Goal: Find contact information: Obtain details needed to contact an individual or organization

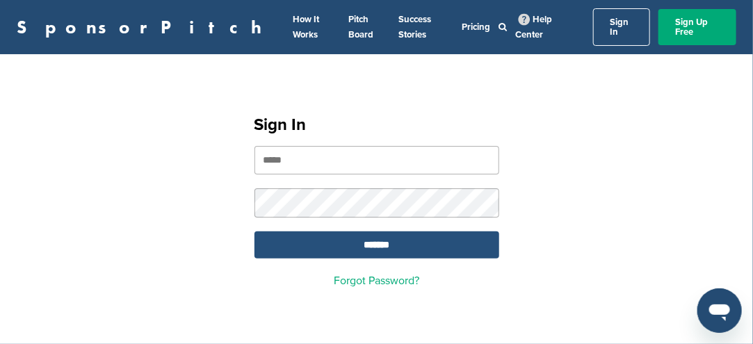
type input "**********"
click at [378, 234] on input "*******" at bounding box center [376, 244] width 245 height 27
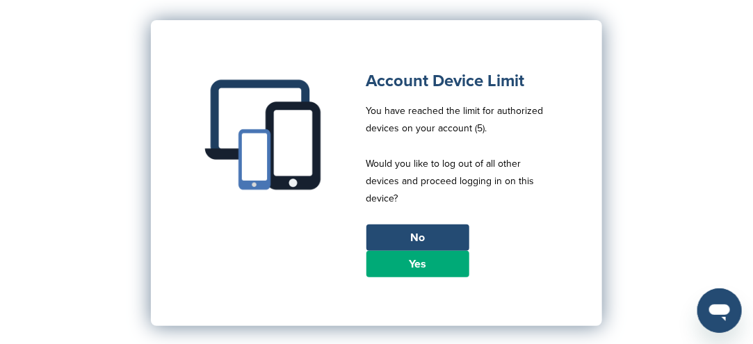
scroll to position [139, 0]
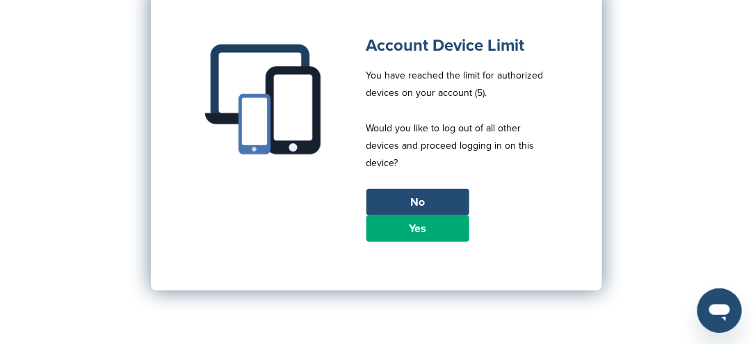
click at [420, 226] on link "Yes" at bounding box center [417, 228] width 103 height 26
click at [423, 220] on link "Yes" at bounding box center [417, 228] width 103 height 26
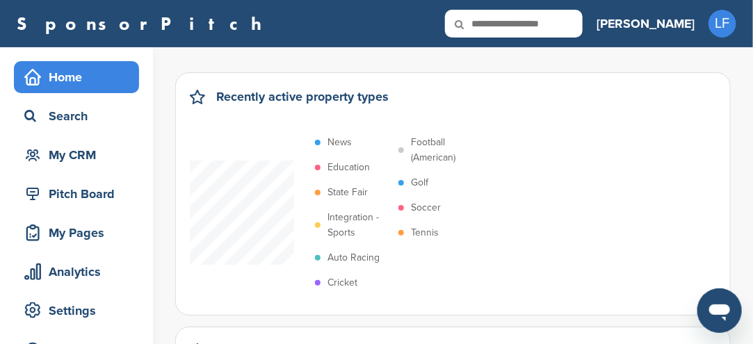
click at [438, 206] on p "Soccer" at bounding box center [426, 207] width 30 height 15
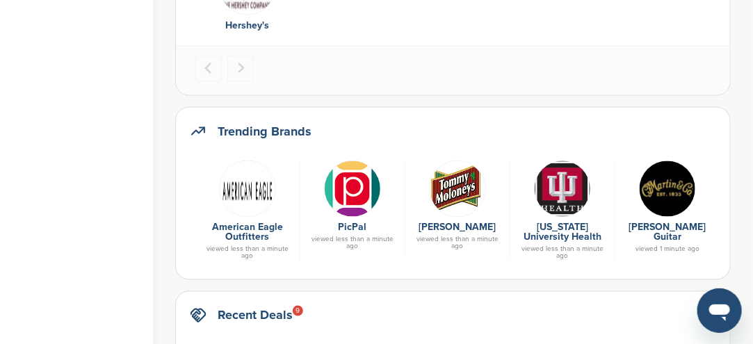
scroll to position [764, 0]
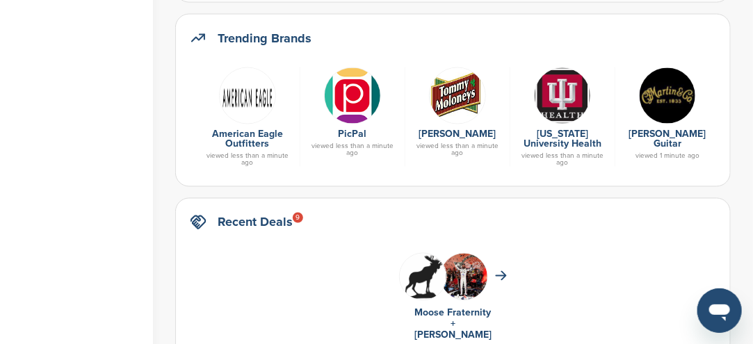
click at [248, 125] on div "American Eagle Outfitters viewed less than a minute ago" at bounding box center [247, 117] width 105 height 100
click at [254, 132] on link "American Eagle Outfitters" at bounding box center [247, 140] width 71 height 22
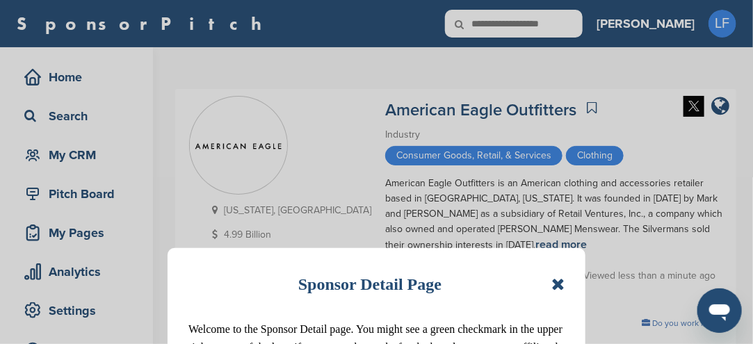
click at [562, 287] on icon at bounding box center [557, 284] width 13 height 17
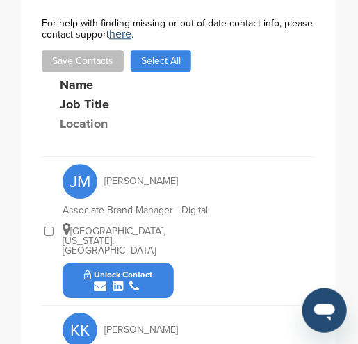
scroll to position [571, 0]
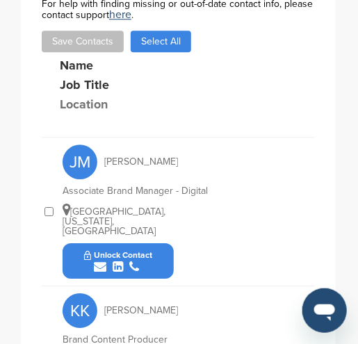
click at [156, 240] on button "Unlock Contact" at bounding box center [118, 261] width 102 height 42
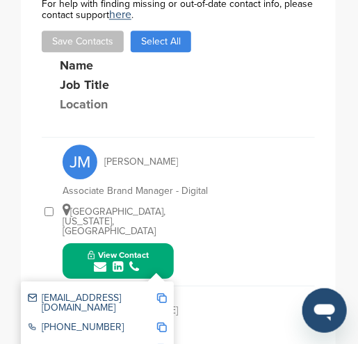
click at [160, 293] on img at bounding box center [162, 298] width 10 height 10
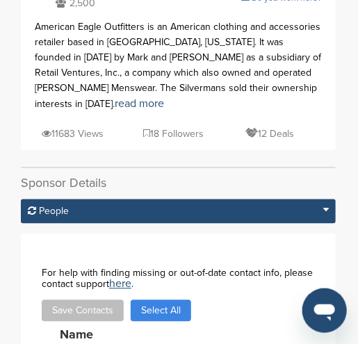
scroll to position [223, 0]
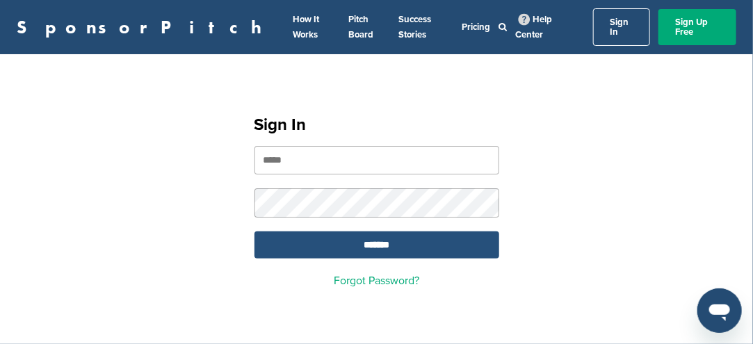
type input "**********"
click at [428, 232] on input "*******" at bounding box center [376, 244] width 245 height 27
click at [415, 242] on input "*******" at bounding box center [376, 244] width 245 height 27
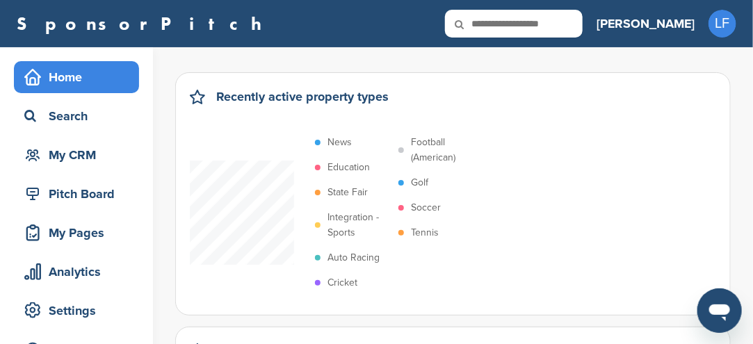
click at [432, 206] on p "Soccer" at bounding box center [426, 207] width 30 height 15
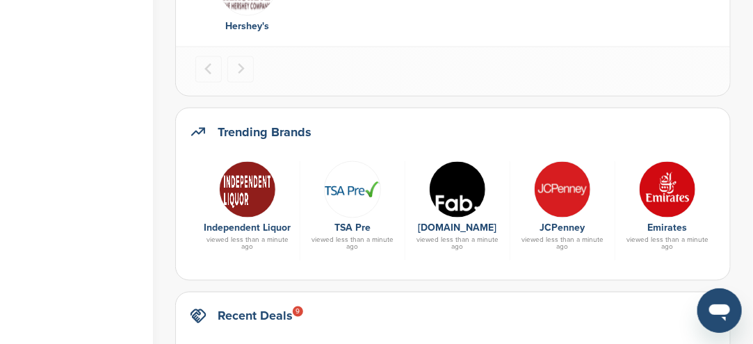
scroll to position [695, 0]
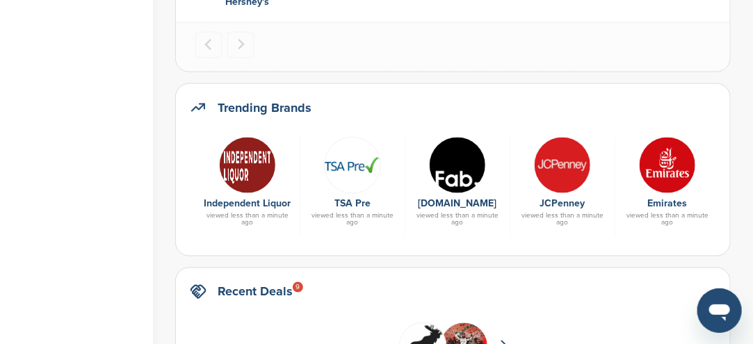
click at [666, 174] on img at bounding box center [667, 165] width 57 height 57
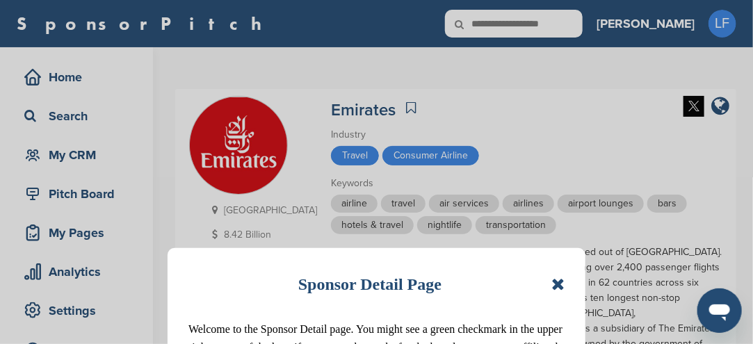
click at [557, 279] on icon at bounding box center [557, 284] width 13 height 17
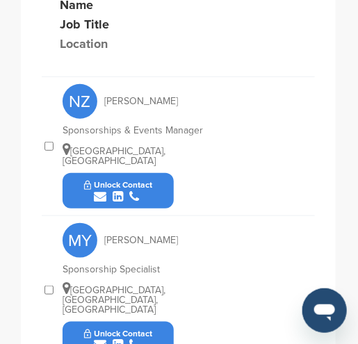
scroll to position [990, 0]
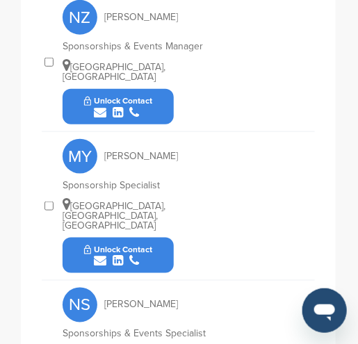
drag, startPoint x: 165, startPoint y: 212, endPoint x: 158, endPoint y: 207, distance: 7.9
click at [158, 235] on button "Unlock Contact" at bounding box center [118, 256] width 102 height 42
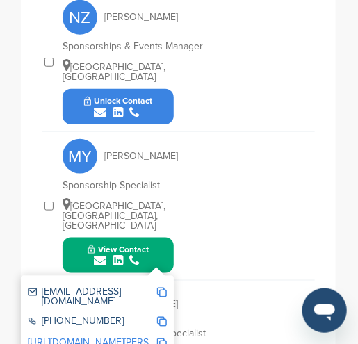
click at [162, 288] on img at bounding box center [162, 293] width 10 height 10
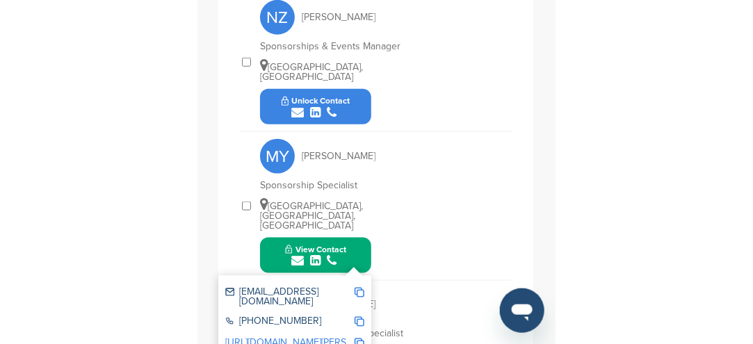
scroll to position [869, 0]
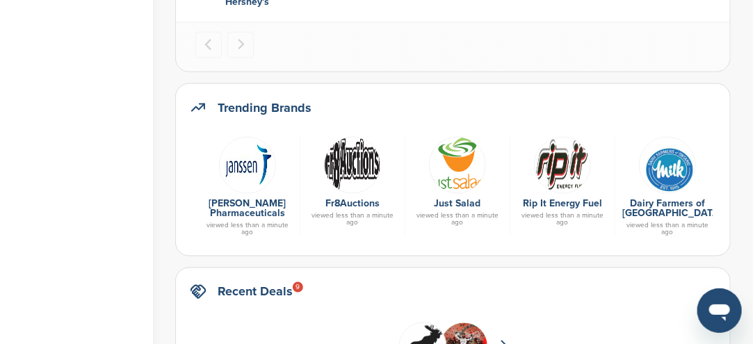
click at [662, 174] on img at bounding box center [667, 165] width 57 height 57
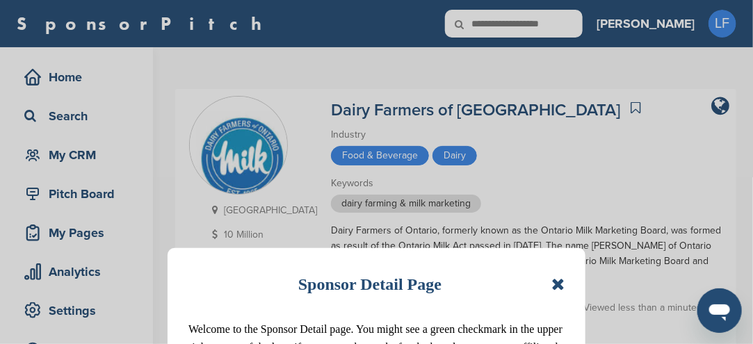
click at [560, 286] on icon at bounding box center [557, 284] width 13 height 17
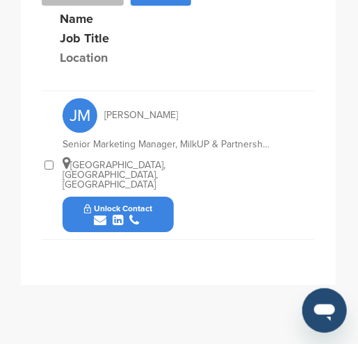
scroll to position [625, 0]
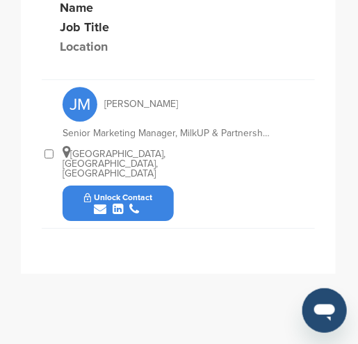
click at [166, 183] on button "Unlock Contact" at bounding box center [118, 204] width 102 height 42
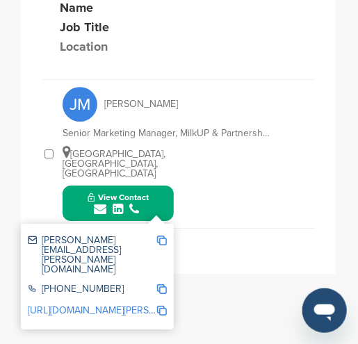
click at [162, 236] on img at bounding box center [162, 241] width 10 height 10
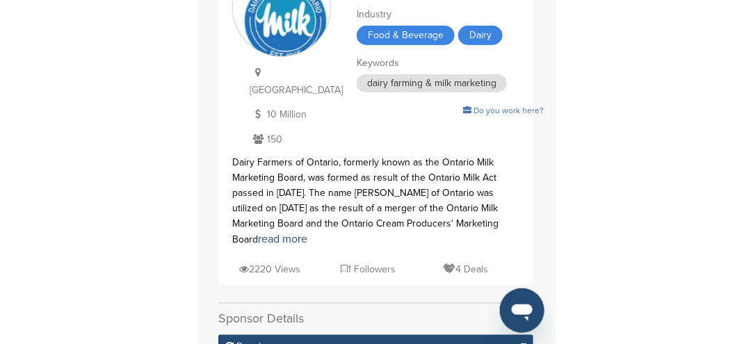
scroll to position [69, 0]
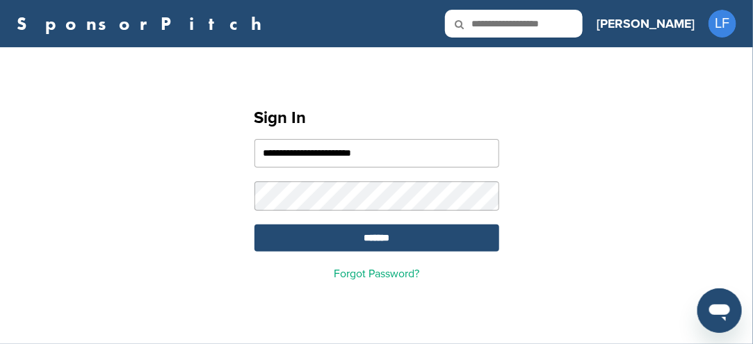
click at [582, 26] on input "text" at bounding box center [514, 24] width 138 height 28
click at [353, 244] on input "*******" at bounding box center [376, 237] width 245 height 27
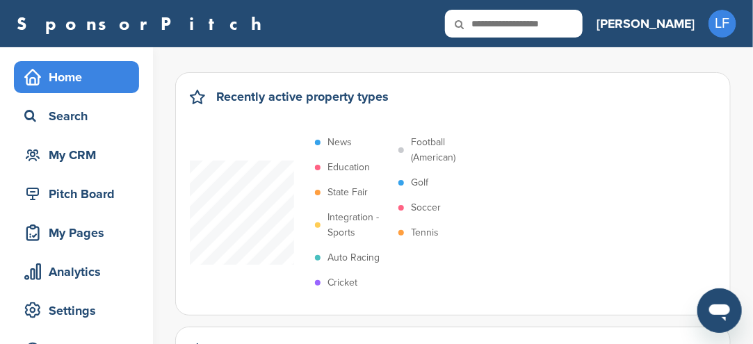
click at [568, 21] on input "text" at bounding box center [514, 24] width 138 height 28
type input "********"
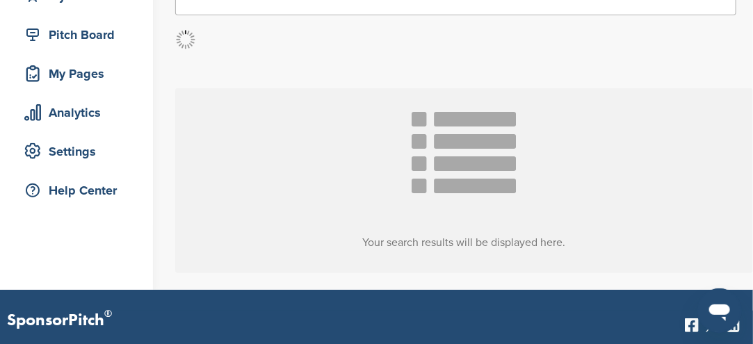
scroll to position [208, 0]
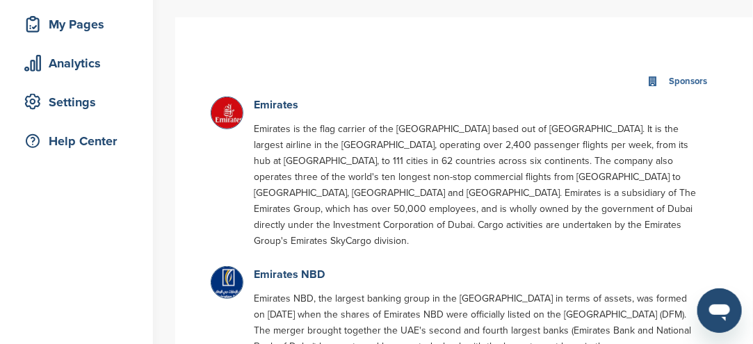
click at [227, 113] on img at bounding box center [228, 114] width 35 height 35
click at [226, 269] on img at bounding box center [228, 284] width 35 height 35
click at [235, 267] on img at bounding box center [228, 284] width 35 height 35
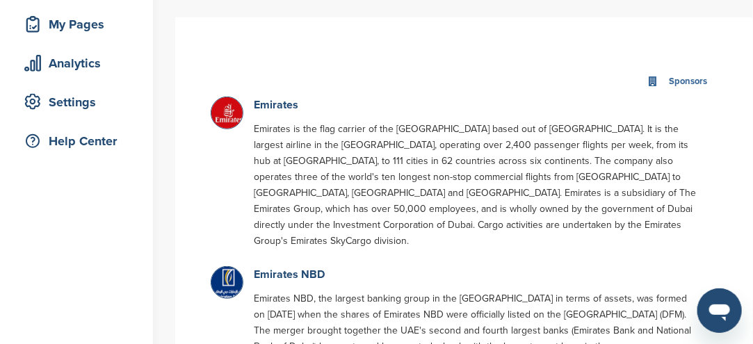
click at [235, 267] on img at bounding box center [228, 284] width 35 height 35
click at [289, 268] on link "Emirates NBD" at bounding box center [289, 275] width 71 height 14
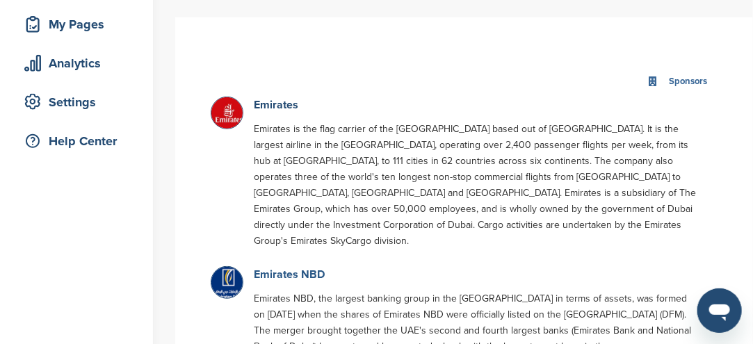
click at [289, 268] on link "Emirates NBD" at bounding box center [289, 275] width 71 height 14
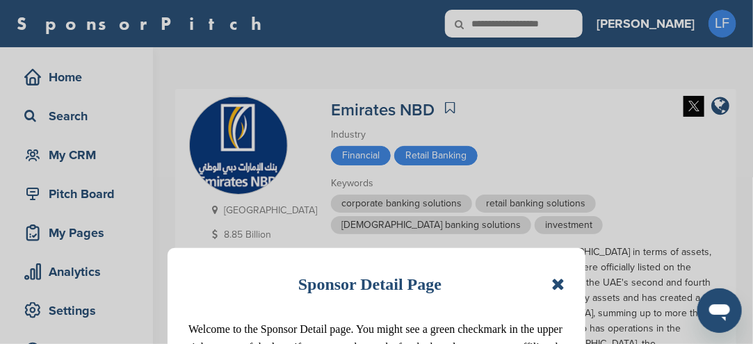
click at [562, 286] on icon at bounding box center [557, 284] width 13 height 17
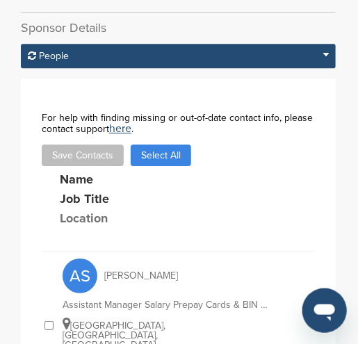
scroll to position [695, 0]
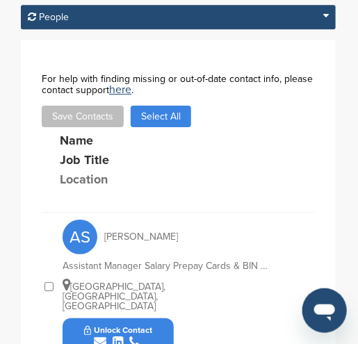
drag, startPoint x: 163, startPoint y: 259, endPoint x: 149, endPoint y: 256, distance: 15.0
click at [149, 336] on div "submit" at bounding box center [118, 342] width 69 height 13
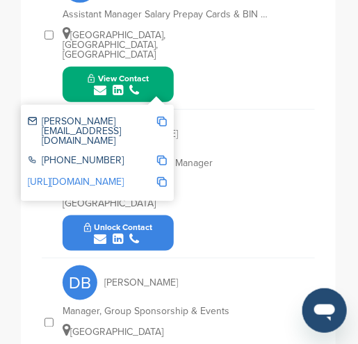
scroll to position [973, 0]
